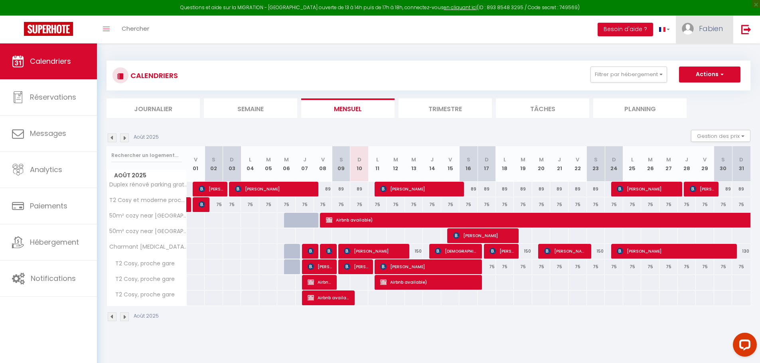
click at [689, 21] on link "Fabien" at bounding box center [704, 30] width 57 height 28
click at [700, 52] on link "Paramètres" at bounding box center [700, 56] width 59 height 14
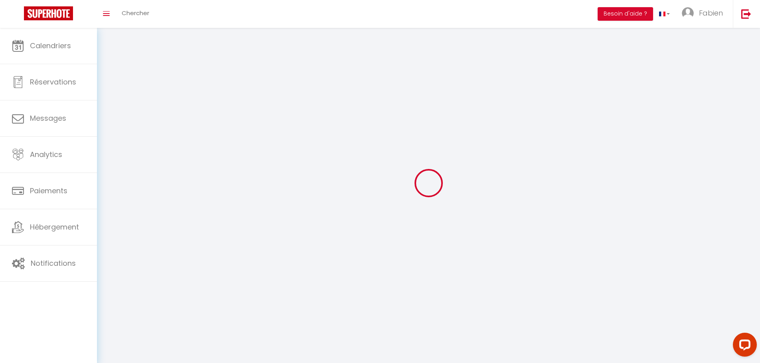
select select "1"
select select "28"
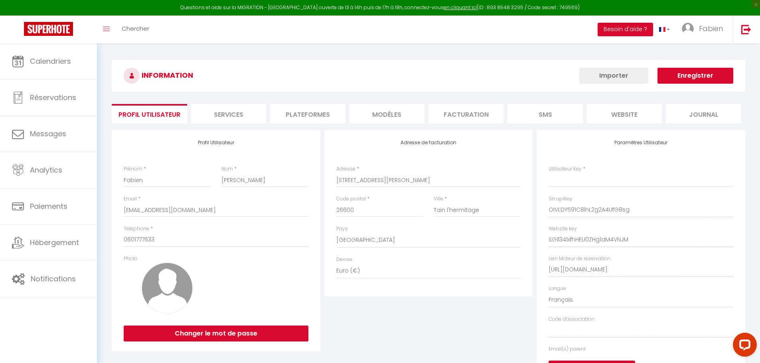
type input "OIVLDY591C8lhL2g2A4UfG8sg"
type input "SG1l341xfhHEU0ZHg1aM4VNJM"
type input "[URL][DOMAIN_NAME]"
select select "fr"
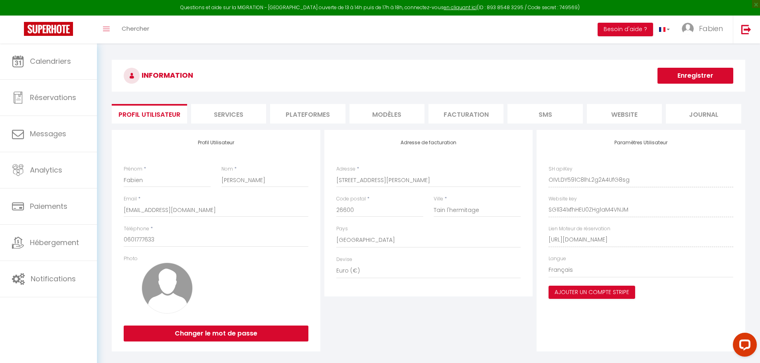
click at [314, 116] on li "Plateformes" at bounding box center [307, 114] width 75 height 20
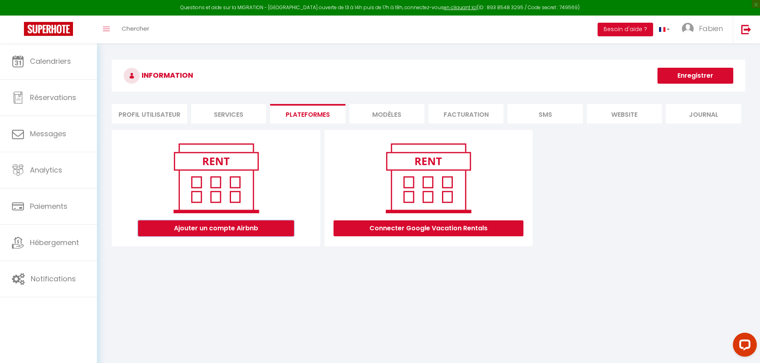
click at [272, 228] on button "Ajouter un compte Airbnb" at bounding box center [216, 229] width 156 height 16
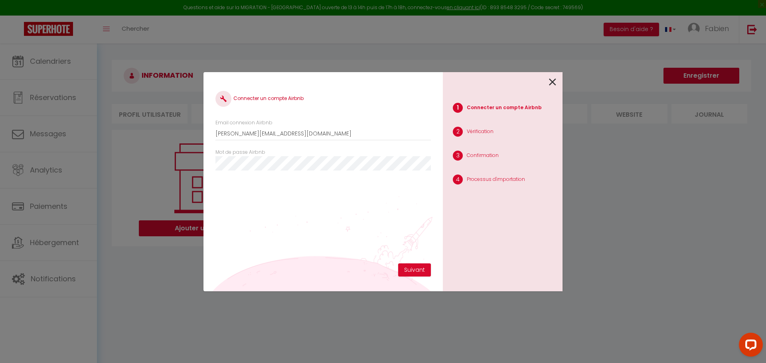
click at [548, 83] on div at bounding box center [499, 81] width 113 height 19
click at [551, 82] on icon at bounding box center [552, 82] width 7 height 12
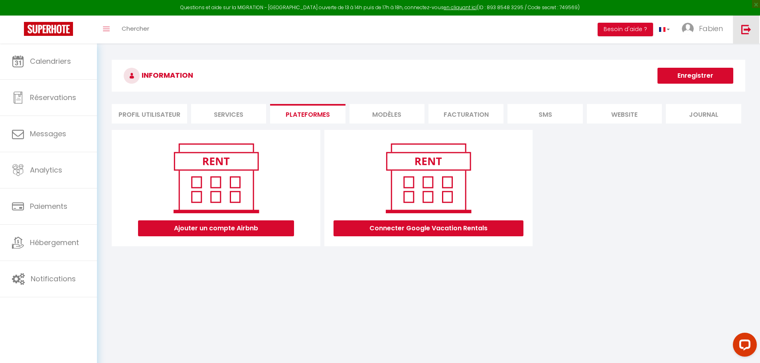
click at [739, 28] on link at bounding box center [746, 30] width 26 height 28
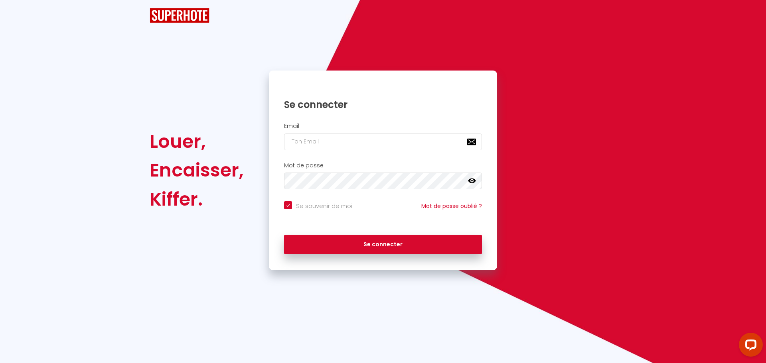
checkbox input "true"
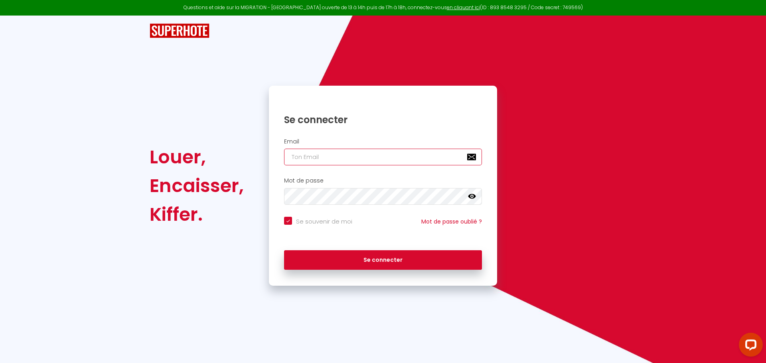
type input "[PERSON_NAME][EMAIL_ADDRESS][DOMAIN_NAME]"
checkbox input "true"
drag, startPoint x: 375, startPoint y: 158, endPoint x: 249, endPoint y: 156, distance: 125.7
click at [249, 156] on div "Louer, Encaisser, [PERSON_NAME]. Se connecter Email [PERSON_NAME][EMAIL_ADDRESS…" at bounding box center [382, 186] width 477 height 200
paste input "hello@maison-[PERSON_NAME]"
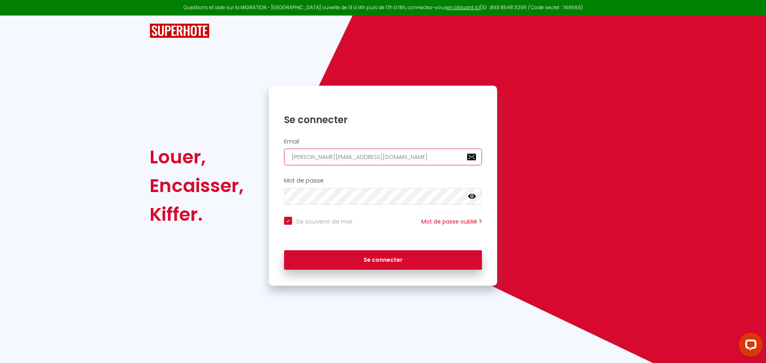
type input "[EMAIL_ADDRESS][DOMAIN_NAME][PERSON_NAME]"
checkbox input "true"
type input "[EMAIL_ADDRESS][DOMAIN_NAME][PERSON_NAME]"
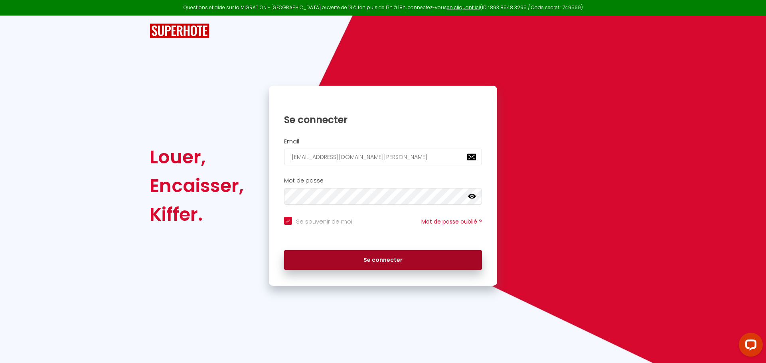
click at [347, 260] on button "Se connecter" at bounding box center [383, 260] width 198 height 20
checkbox input "true"
